Goal: Information Seeking & Learning: Learn about a topic

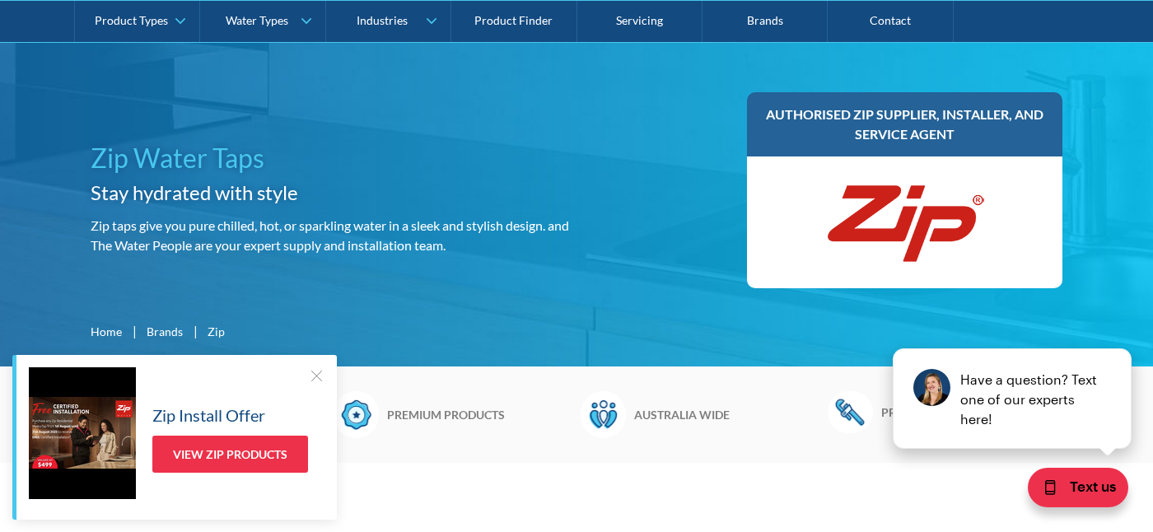
scroll to position [173, 0]
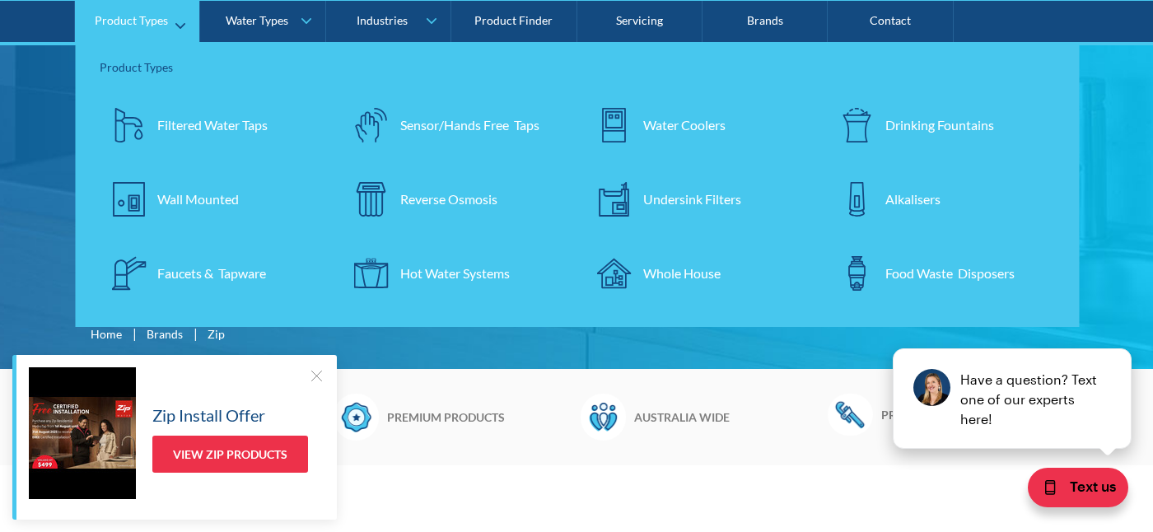
click at [709, 197] on div "Undersink Filters" at bounding box center [692, 199] width 98 height 20
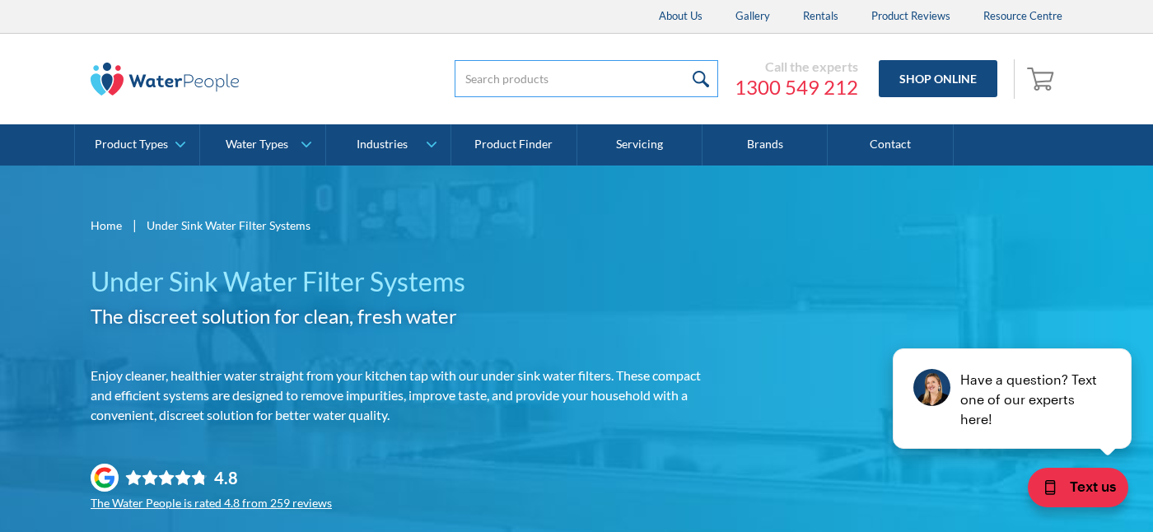
click at [503, 83] on input "search" at bounding box center [587, 78] width 264 height 37
type input "zip"
click at [702, 76] on input "submit" at bounding box center [700, 78] width 35 height 37
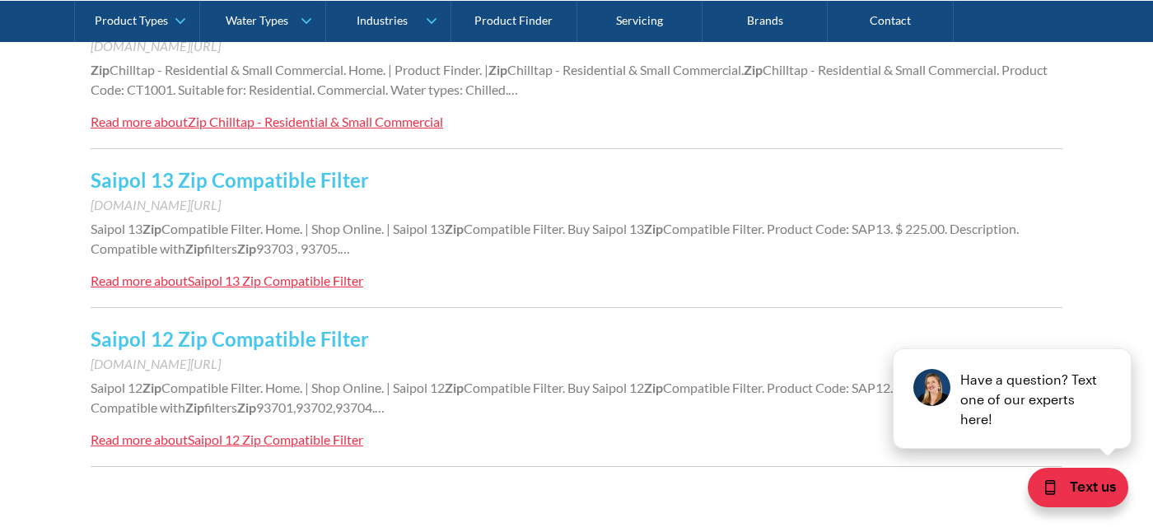
scroll to position [1537, 0]
click at [281, 445] on div "Saipol 12 Zip Compatible Filter" at bounding box center [275, 441] width 175 height 16
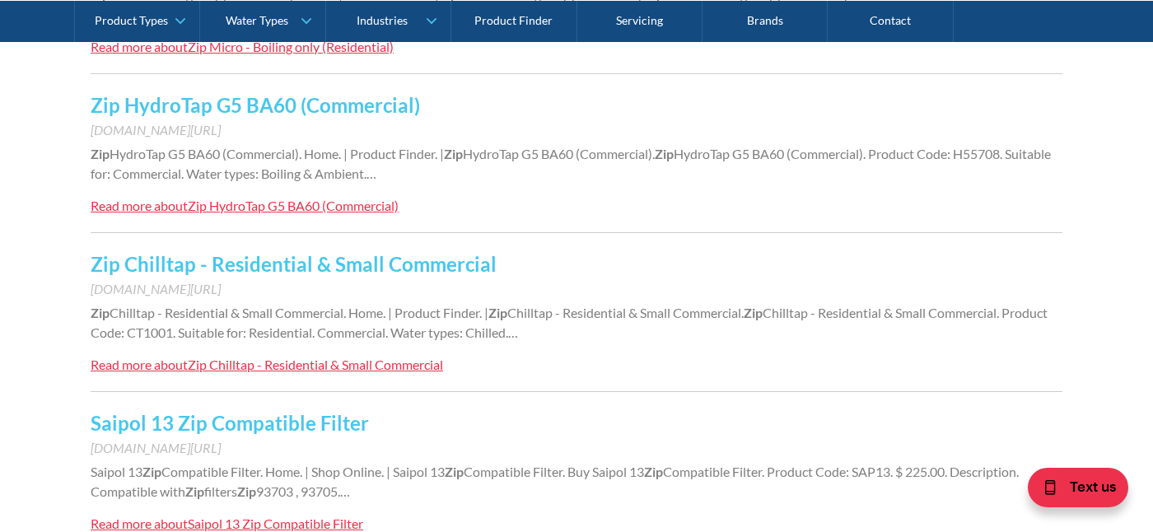
scroll to position [1292, 0]
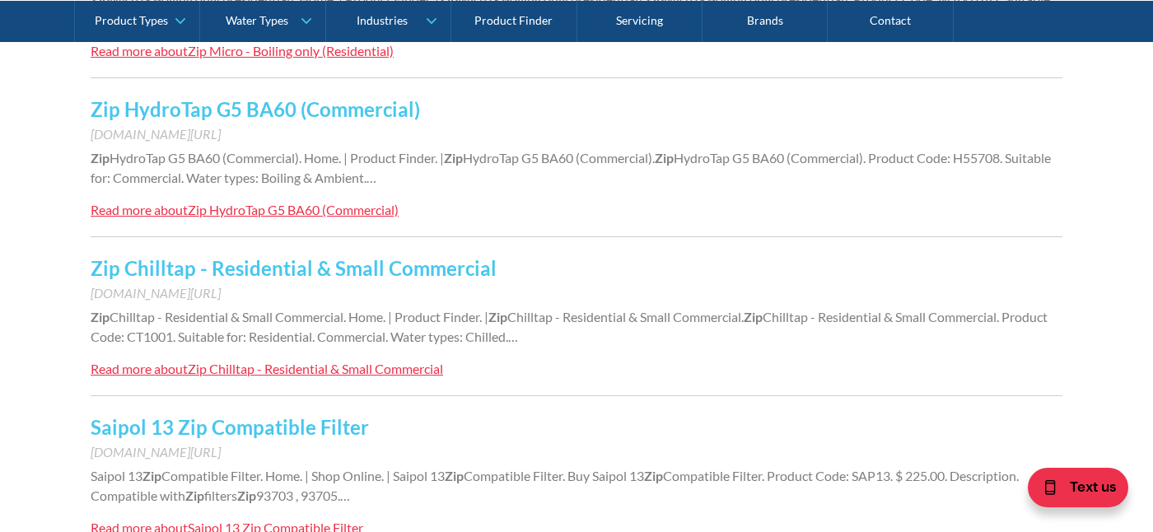
click at [204, 370] on div "Zip Chilltap - Residential & Small Commercial" at bounding box center [315, 369] width 255 height 16
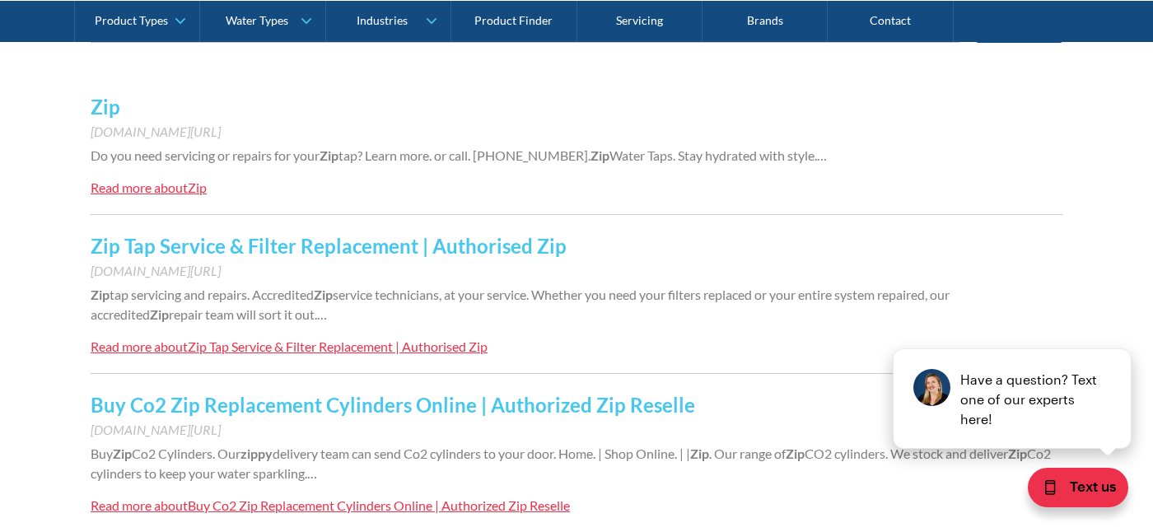
scroll to position [358, 0]
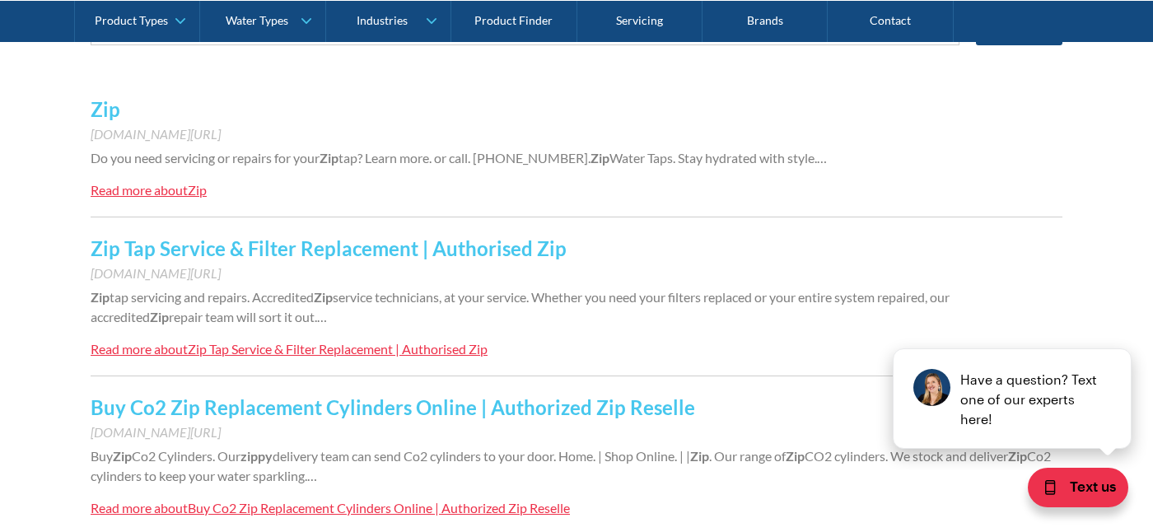
click at [285, 351] on div "Zip Tap Service & Filter Replacement | Authorised Zip" at bounding box center [338, 349] width 300 height 16
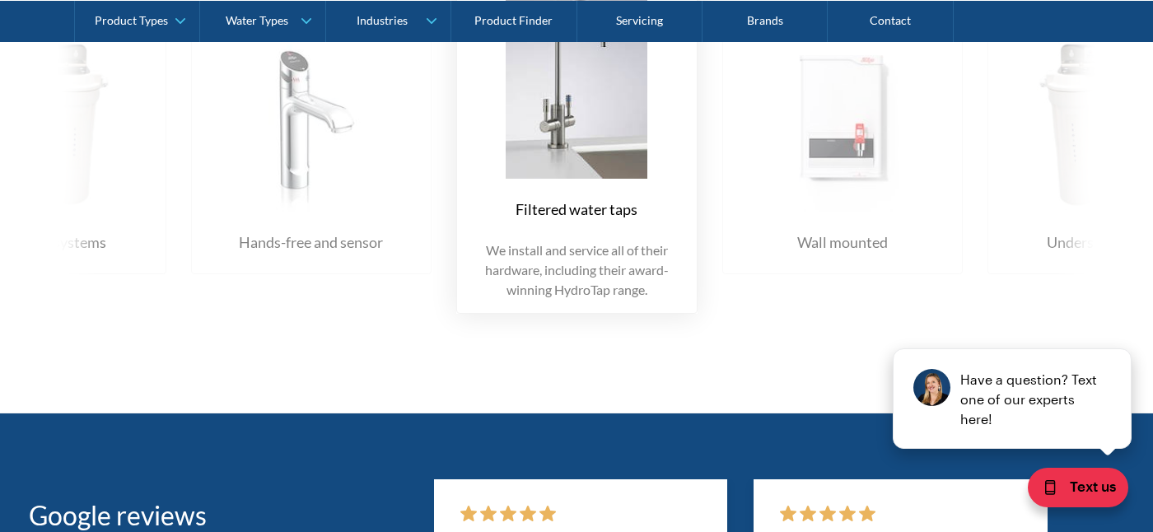
scroll to position [2259, 0]
